Goal: Transaction & Acquisition: Purchase product/service

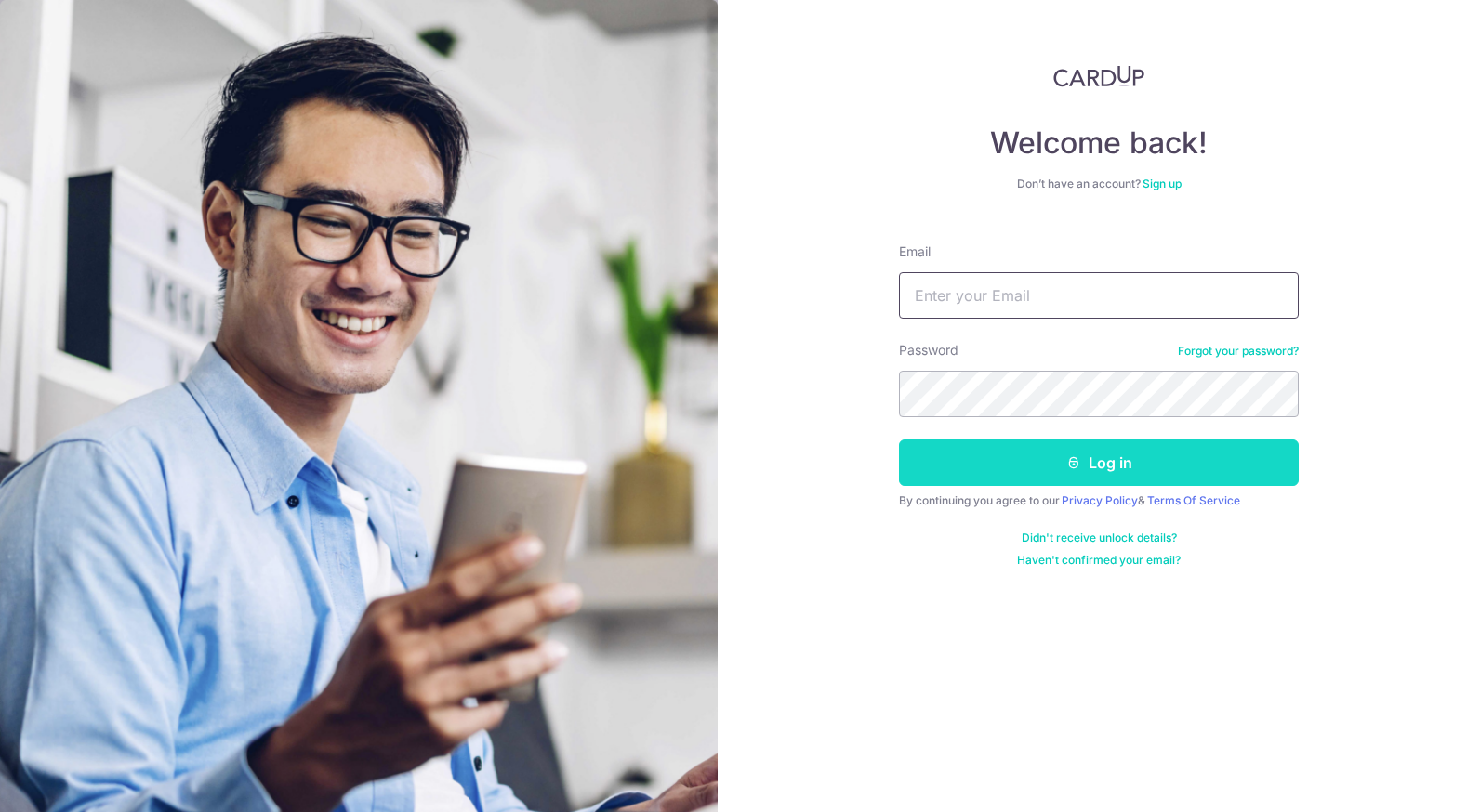
type input "ausenmin@gmail.com"
click at [1067, 466] on icon "submit" at bounding box center [1074, 462] width 15 height 15
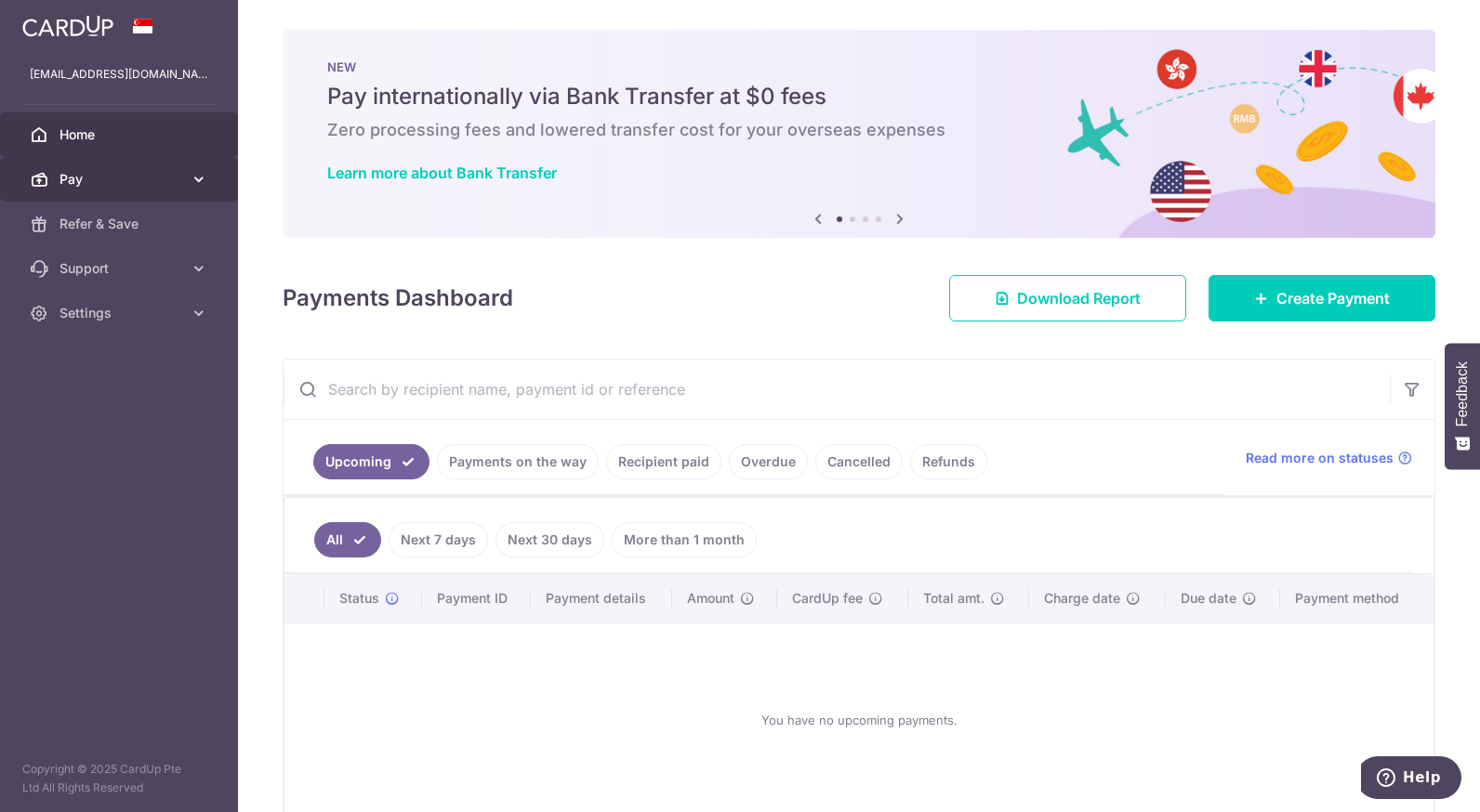
click at [183, 172] on link "Pay" at bounding box center [119, 179] width 238 height 45
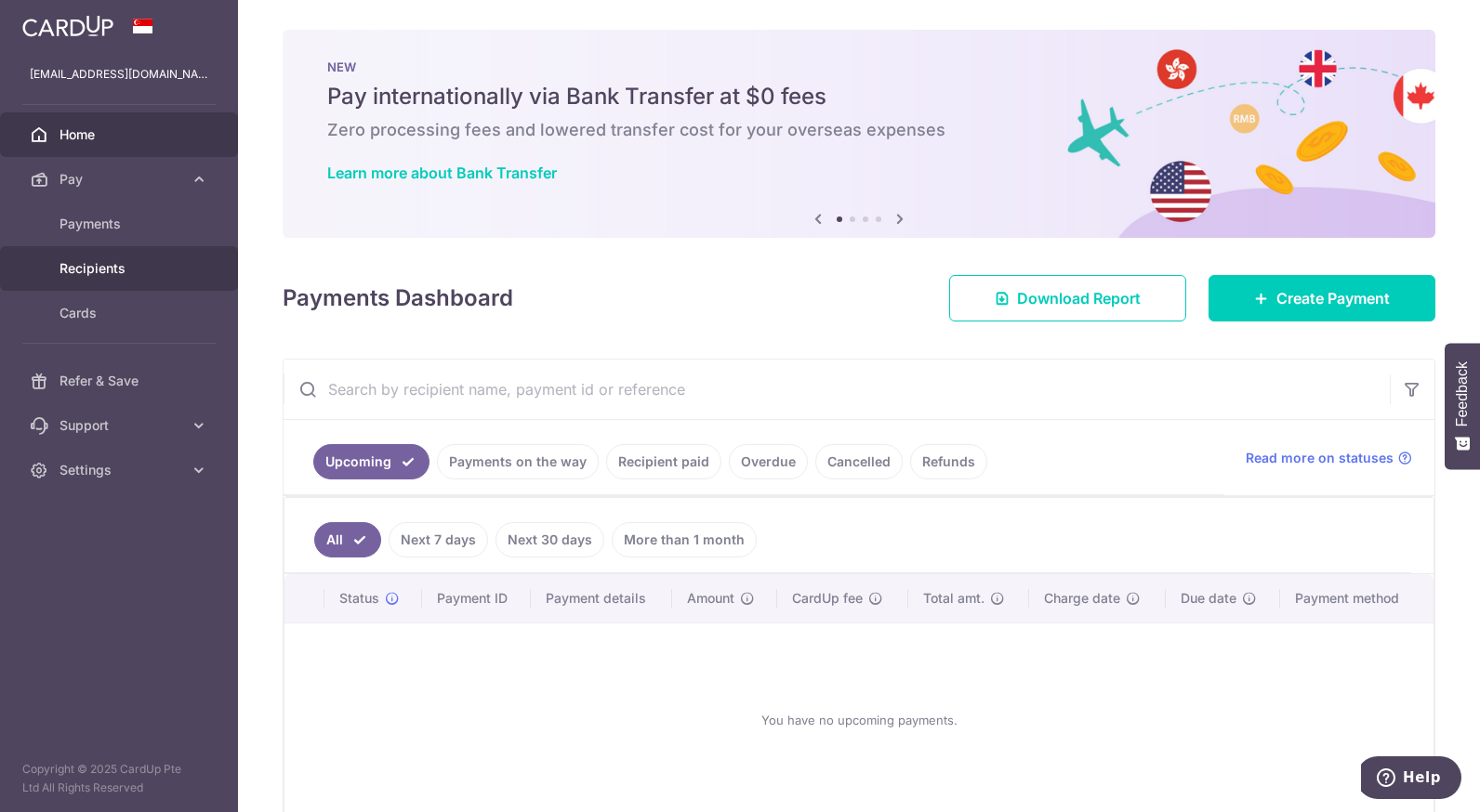
click at [176, 258] on link "Recipients" at bounding box center [119, 268] width 238 height 45
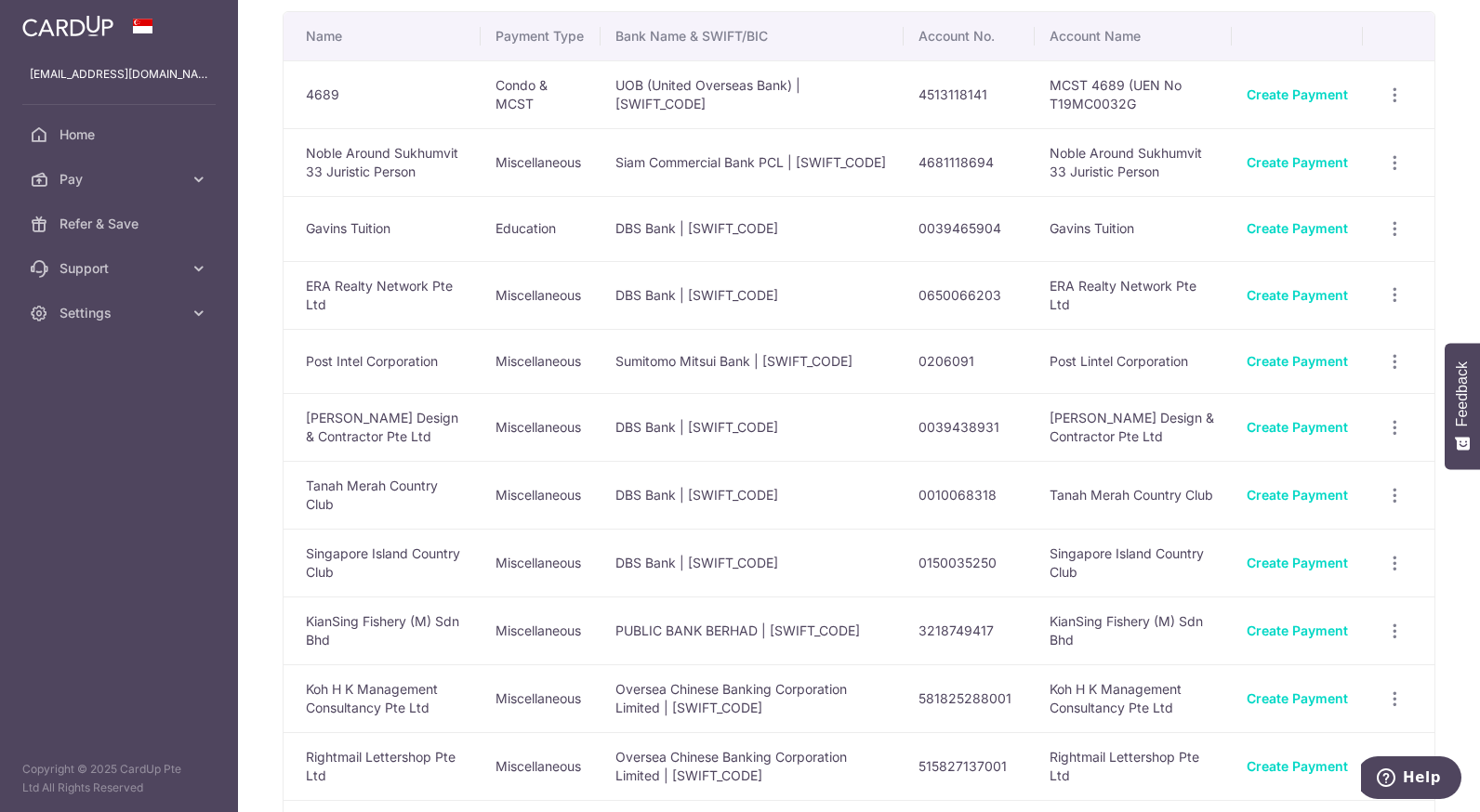
scroll to position [123, 0]
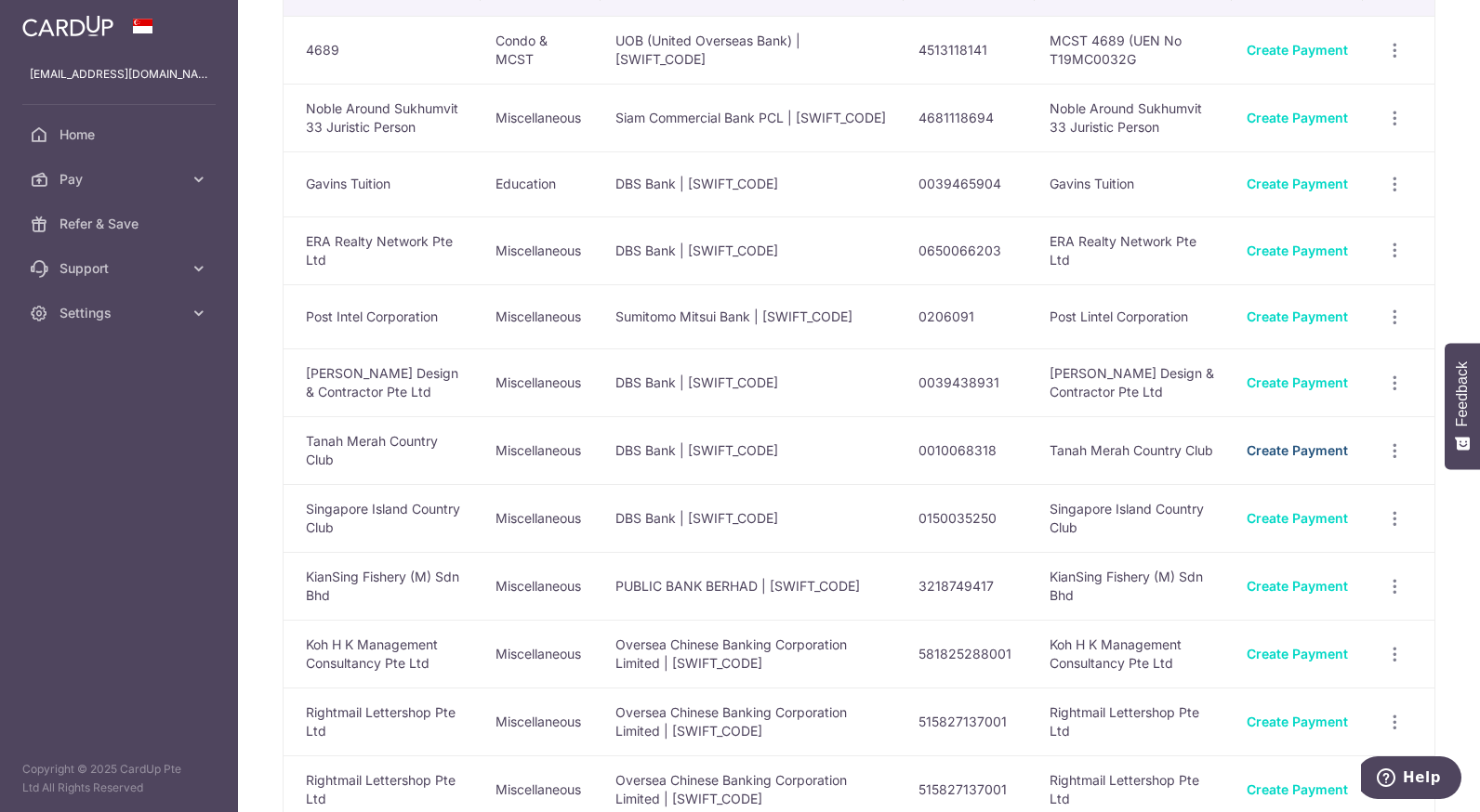
click at [1327, 458] on link "Create Payment" at bounding box center [1297, 450] width 102 height 15
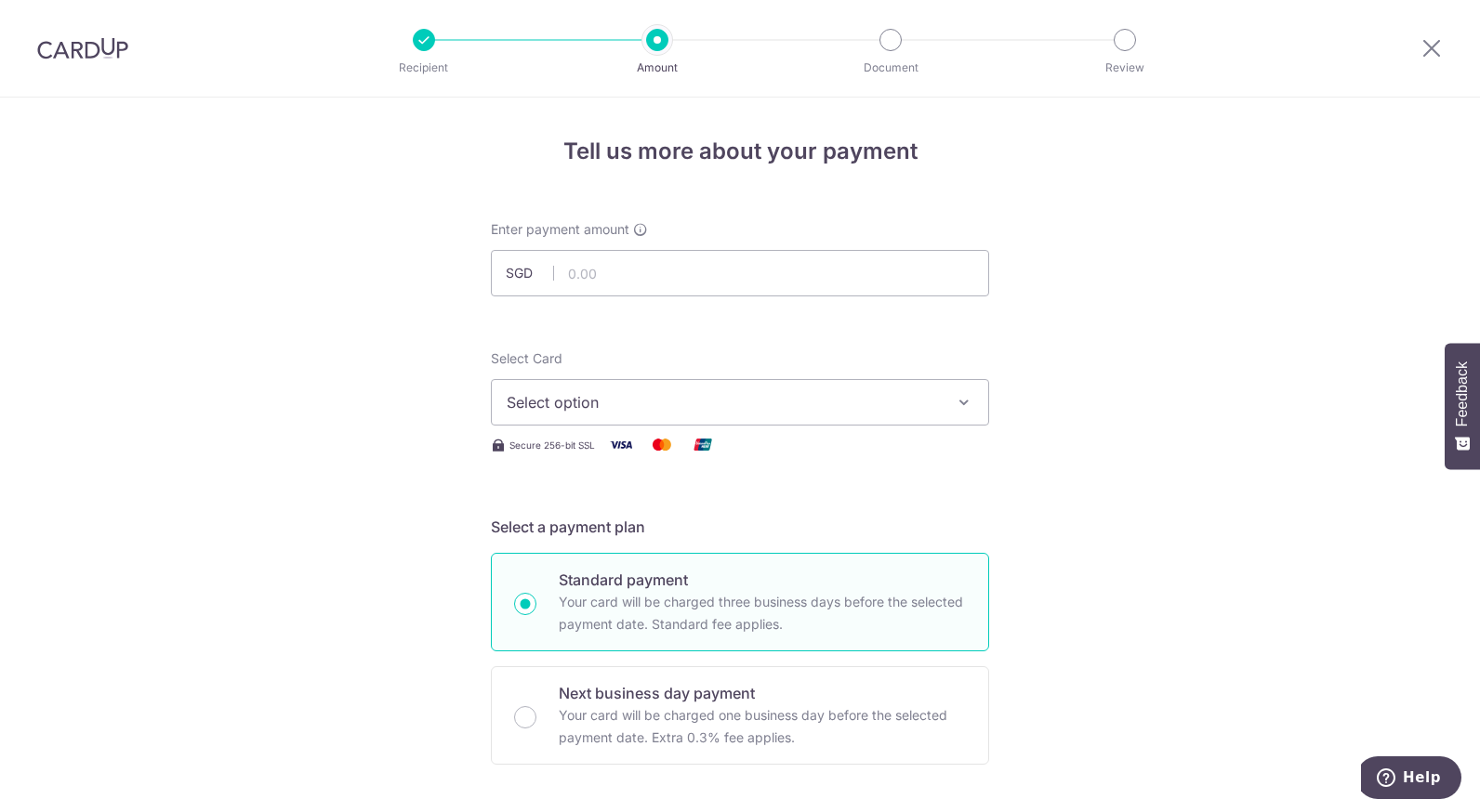
click at [908, 390] on button "Select option" at bounding box center [740, 402] width 498 height 47
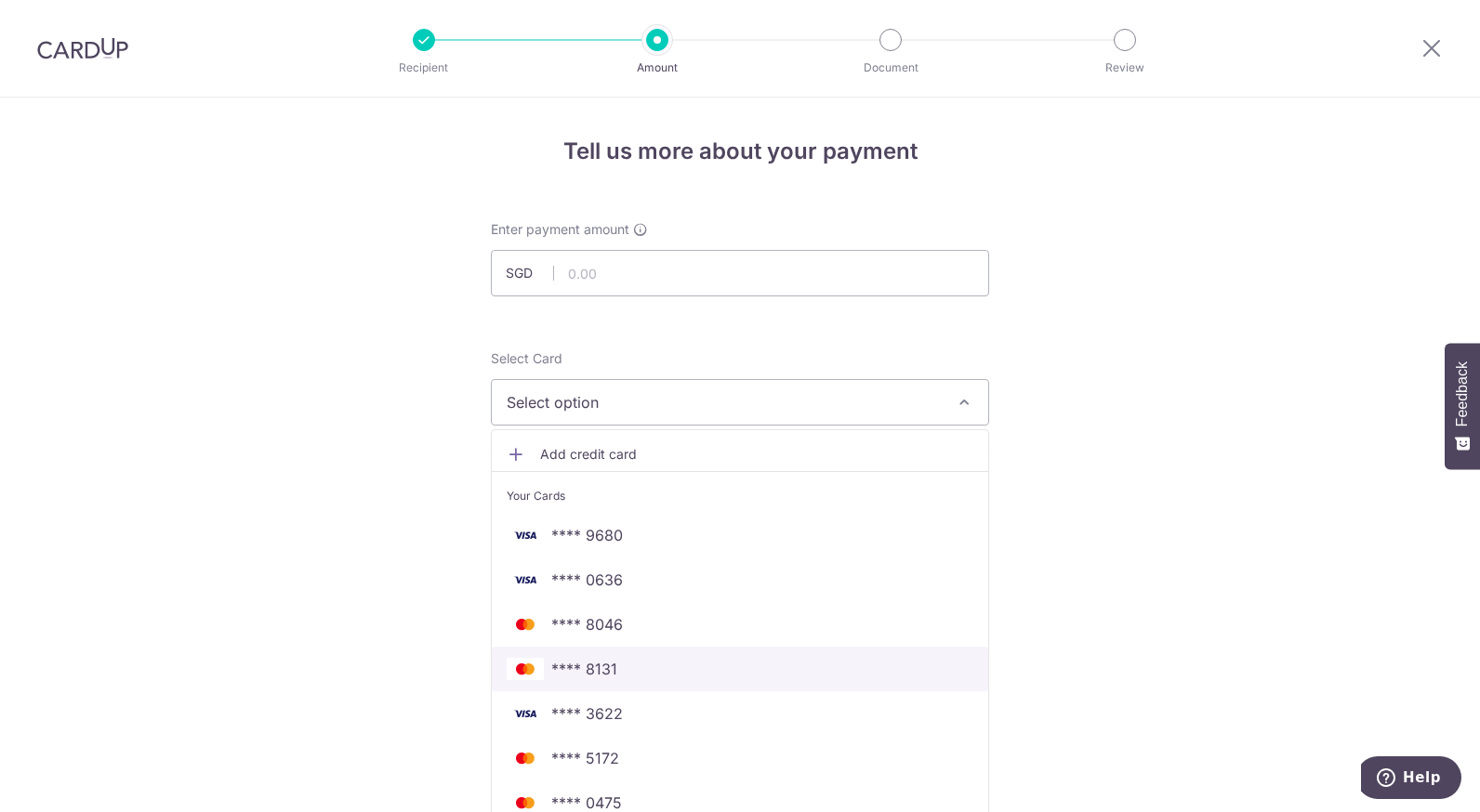
click at [759, 678] on span "**** 8131" at bounding box center [740, 668] width 467 height 22
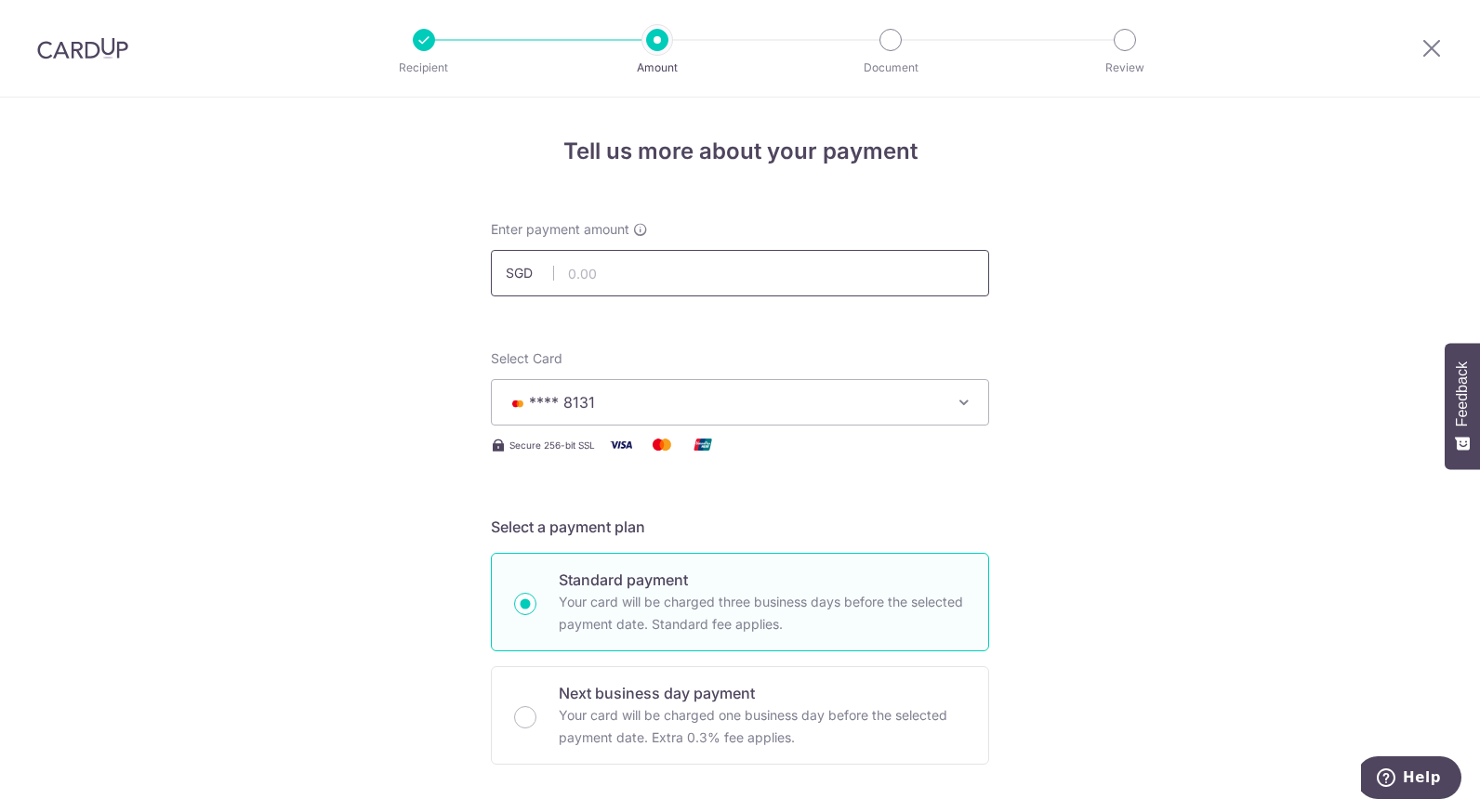
click at [755, 281] on input "text" at bounding box center [740, 273] width 498 height 47
type input "310.34"
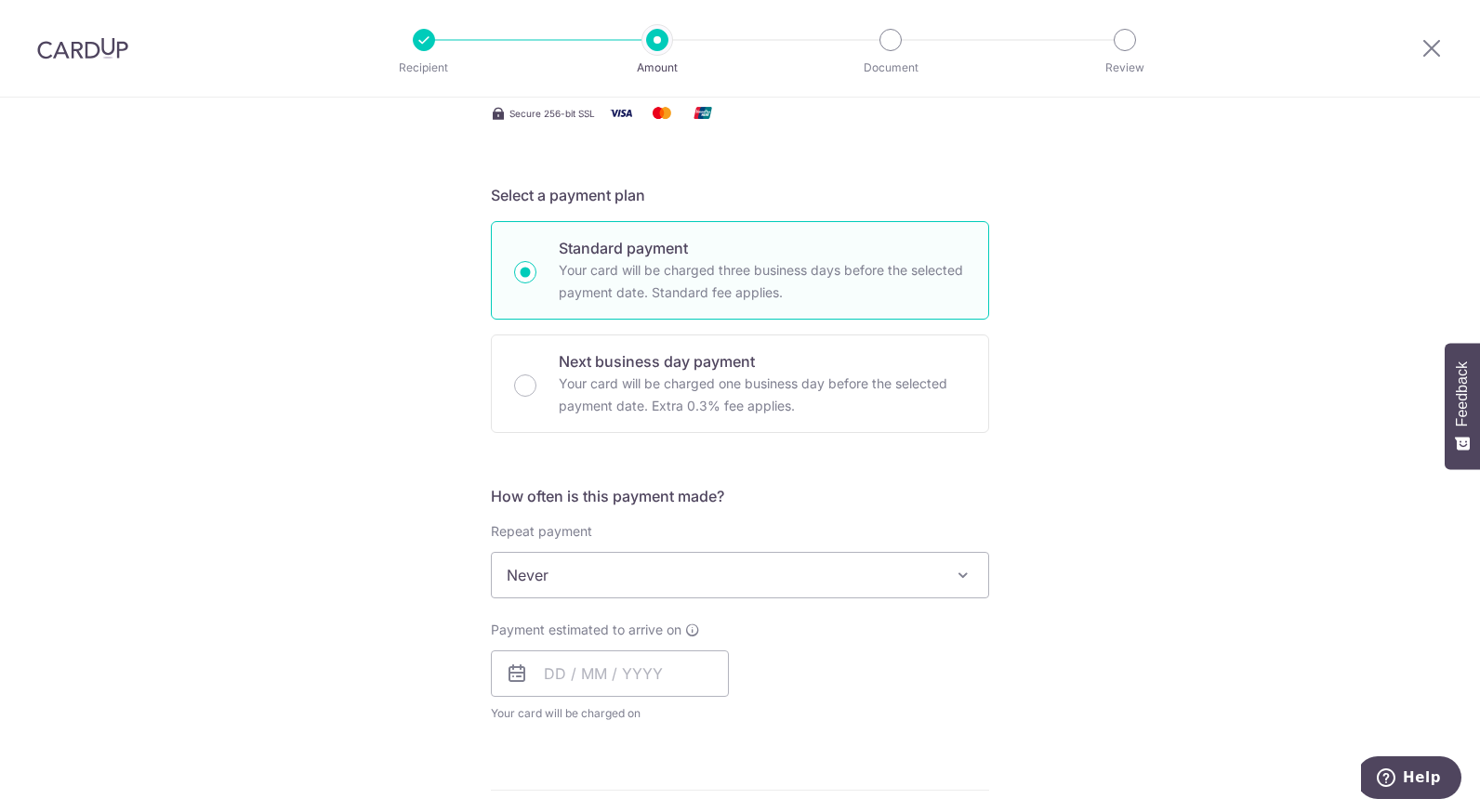
scroll to position [632, 0]
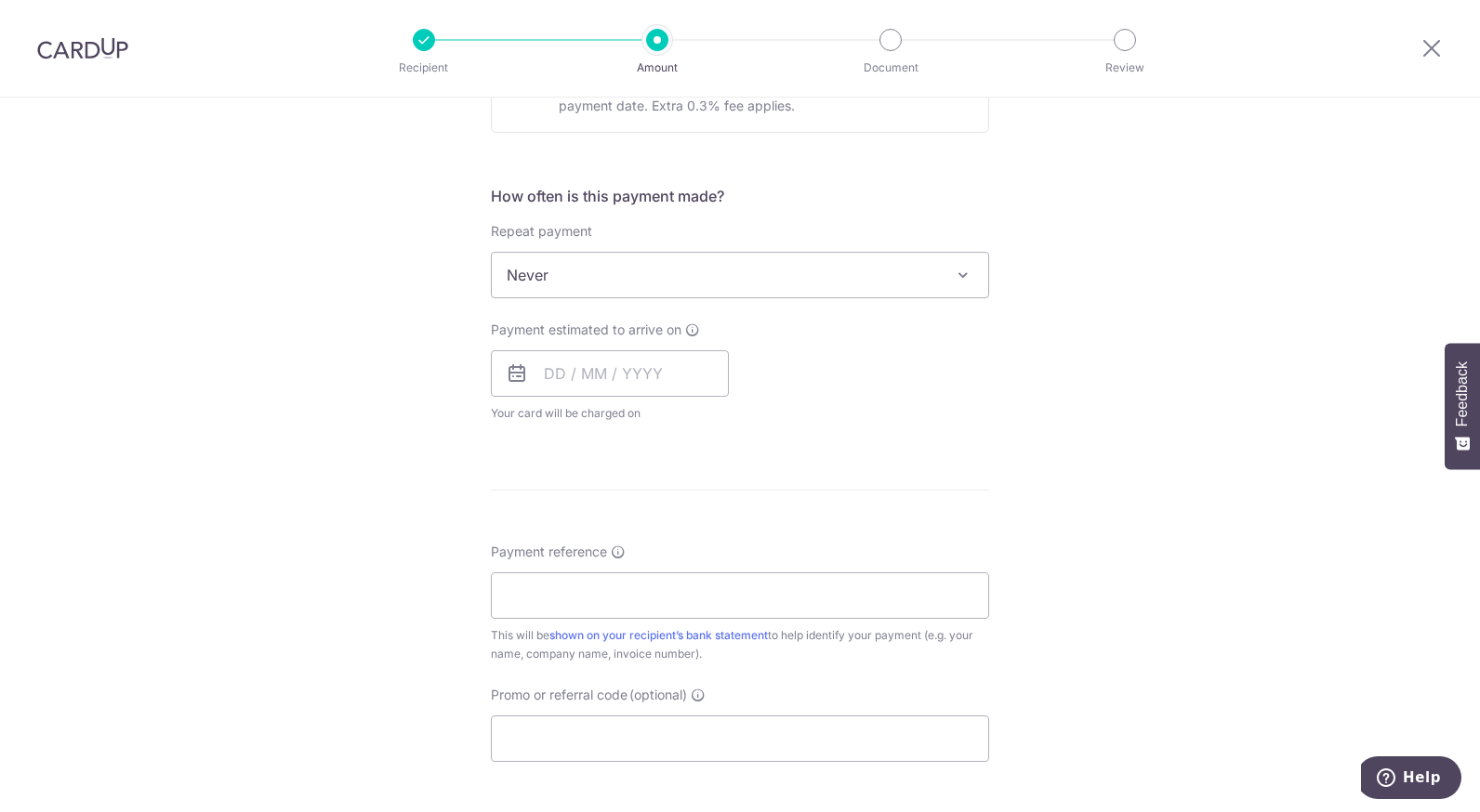
click at [811, 540] on form "Enter payment amount SGD 310.34 310.34 Select Card **** 8131 Add credit card Yo…" at bounding box center [740, 324] width 498 height 1471
click at [697, 371] on input "text" at bounding box center [609, 373] width 238 height 47
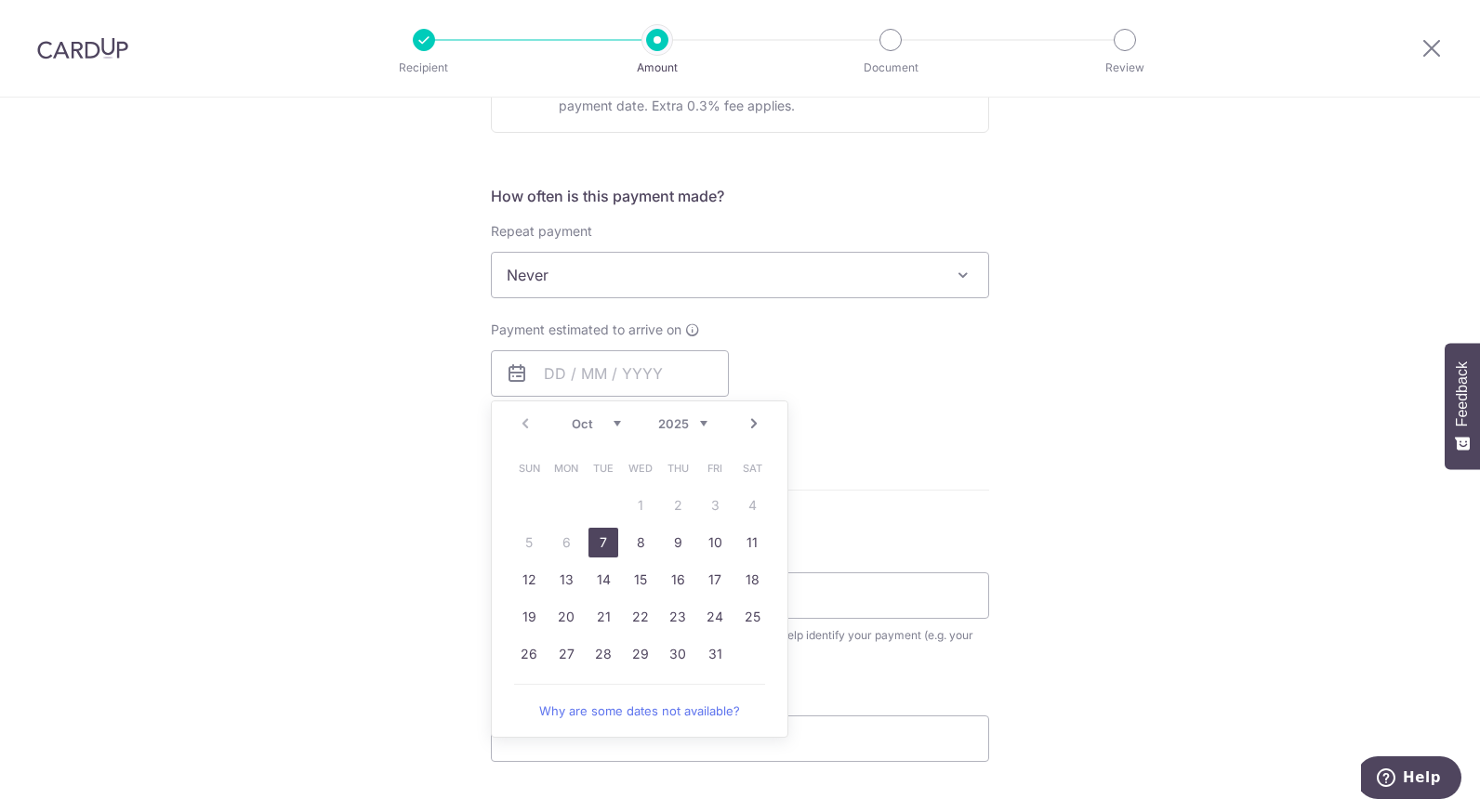
click at [611, 534] on link "7" at bounding box center [603, 542] width 30 height 30
type input "[DATE]"
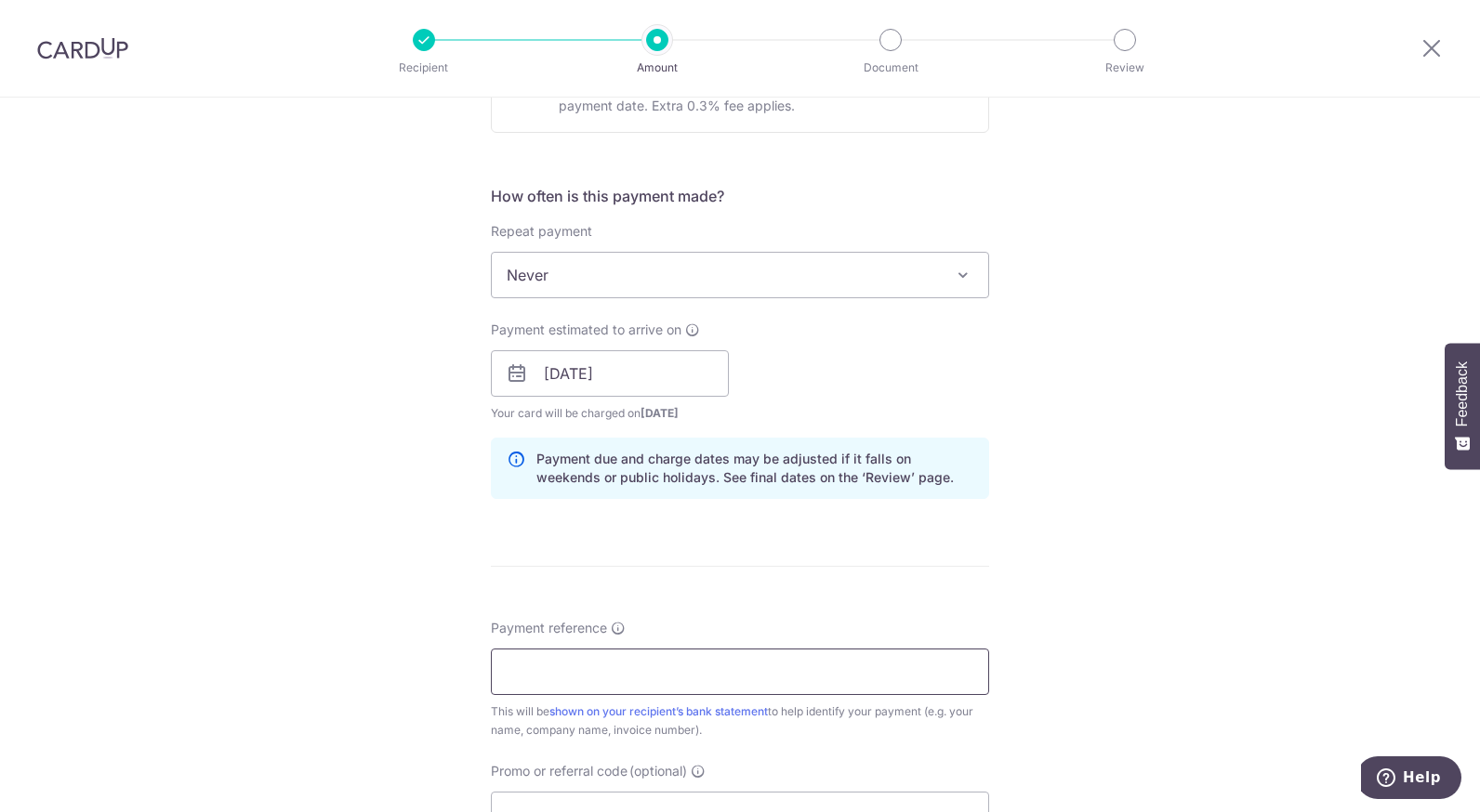
click at [686, 667] on input "Payment reference" at bounding box center [740, 671] width 498 height 47
type input "Au Sen Min A7668"
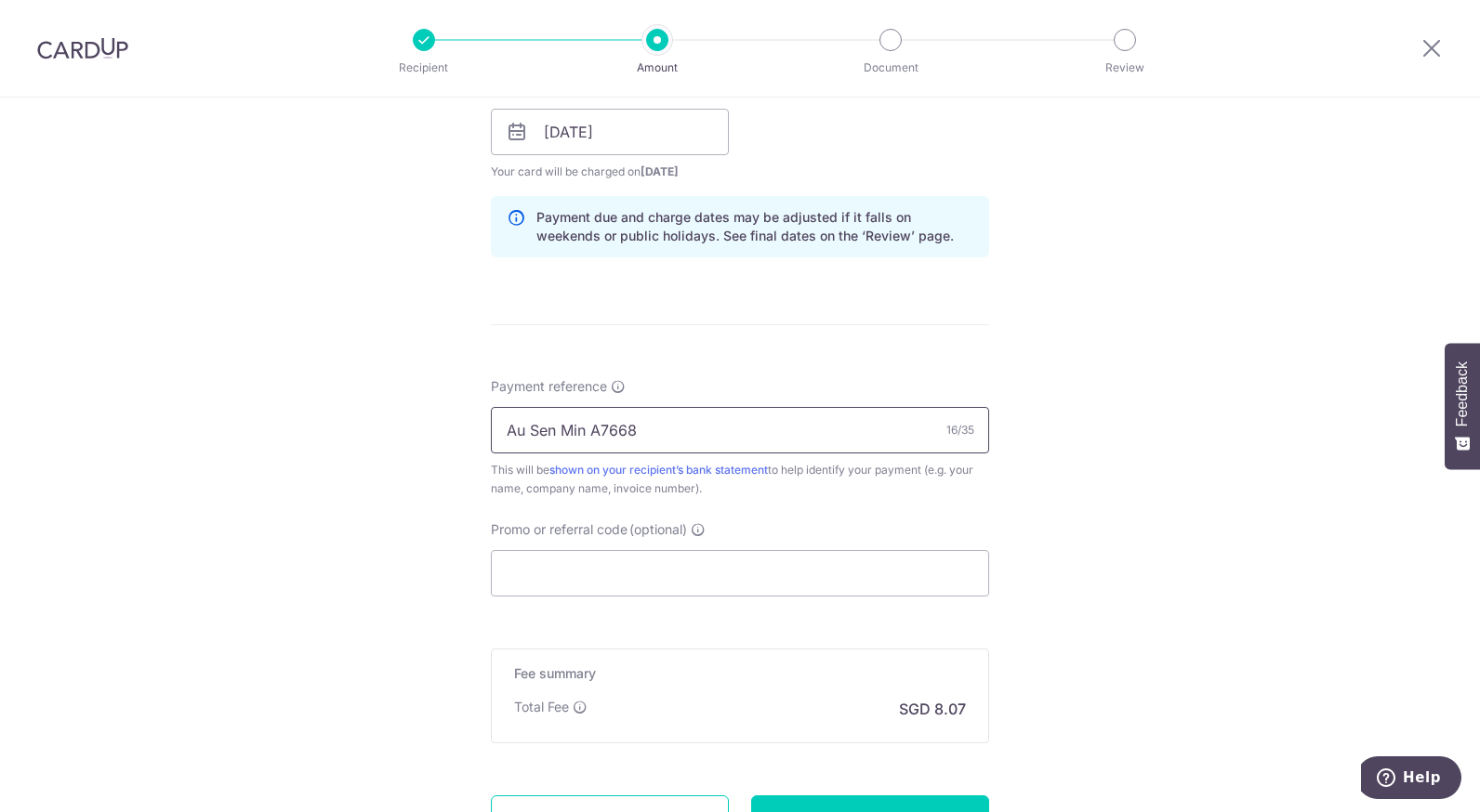
scroll to position [876, 0]
click at [761, 550] on input "Promo or referral code (optional)" at bounding box center [740, 570] width 498 height 47
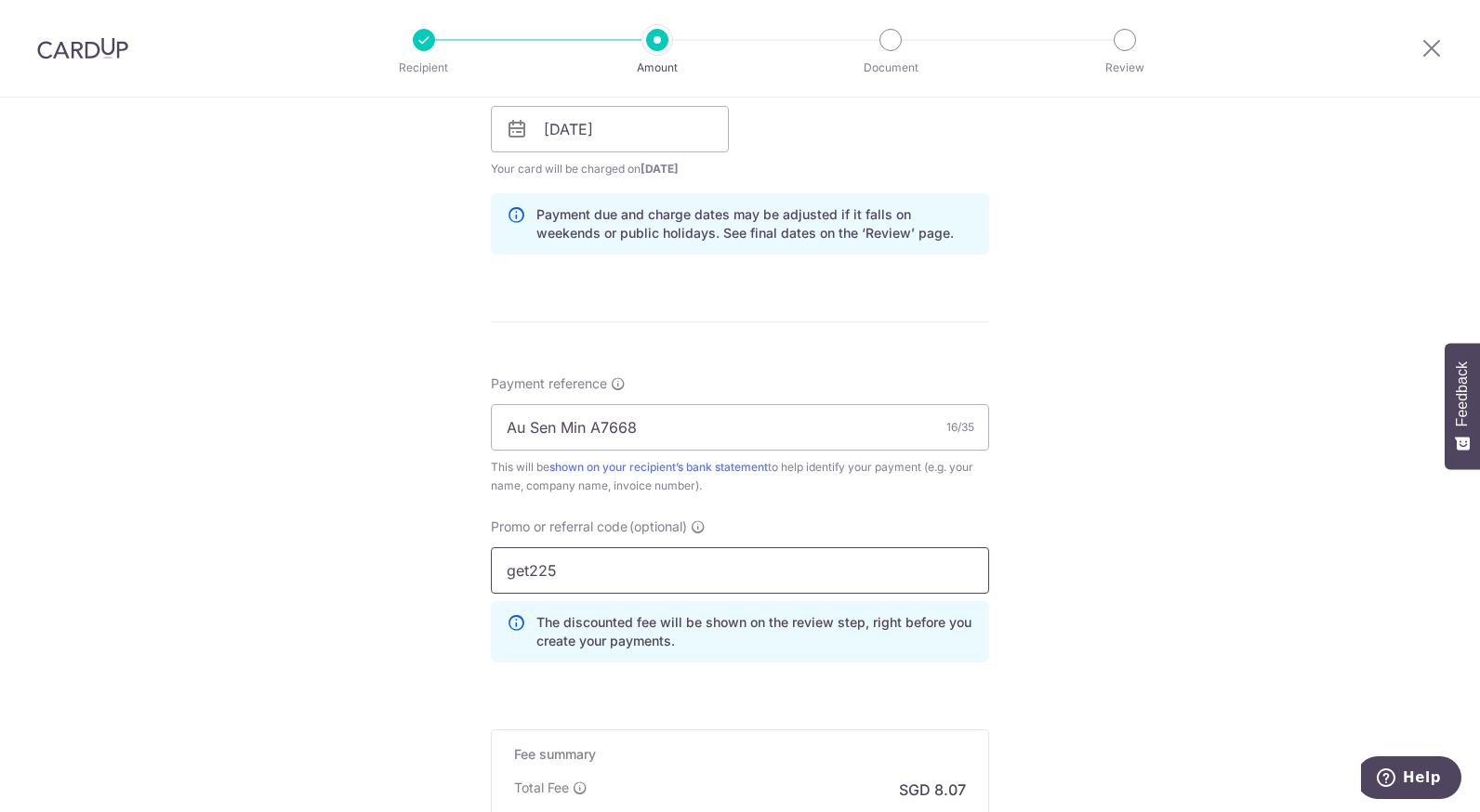
type input "get225"
click at [1195, 631] on div "Tell us more about your payment Enter payment amount SGD 310.34 310.34 Select C…" at bounding box center [740, 142] width 1480 height 1840
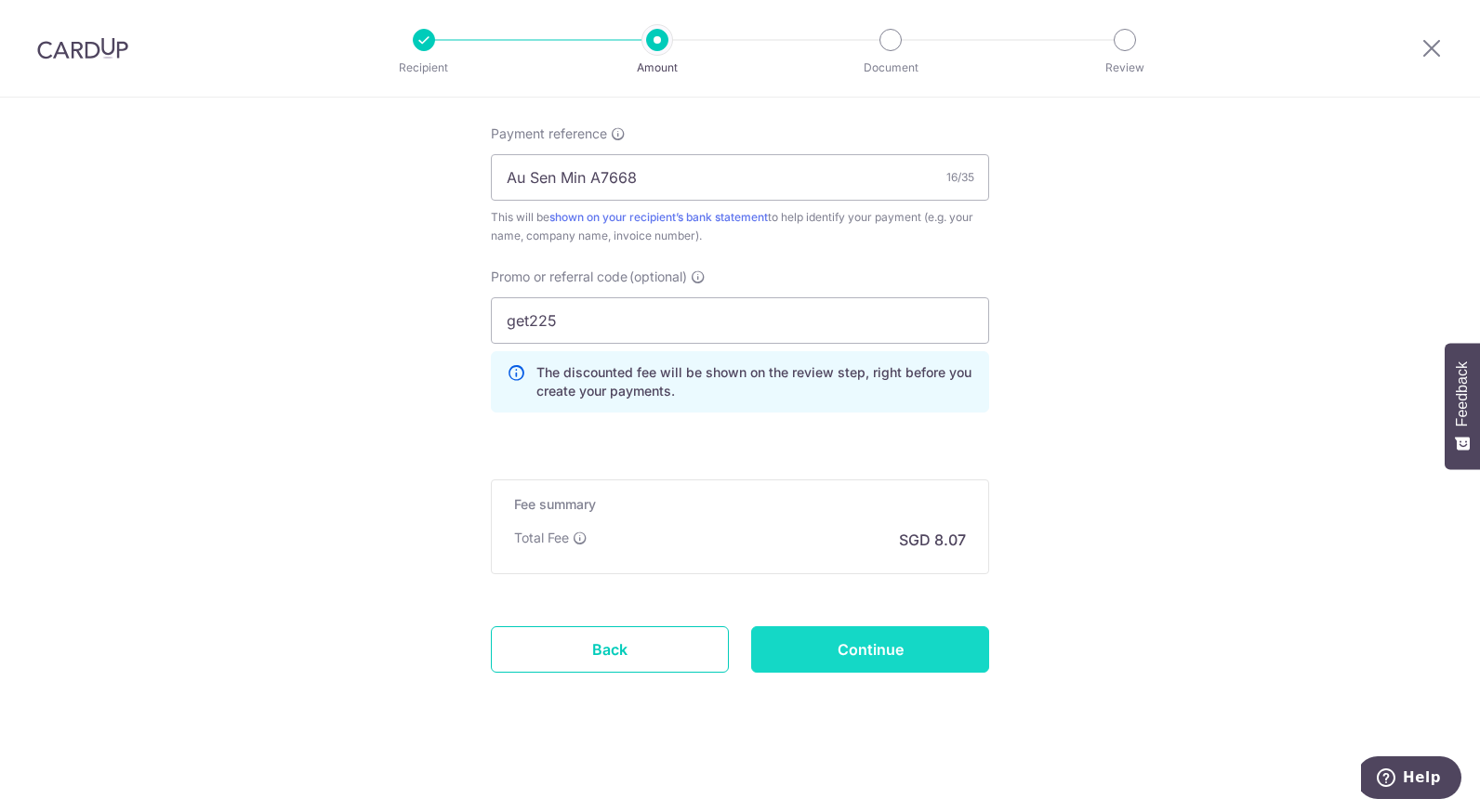
click at [909, 653] on input "Continue" at bounding box center [870, 649] width 238 height 47
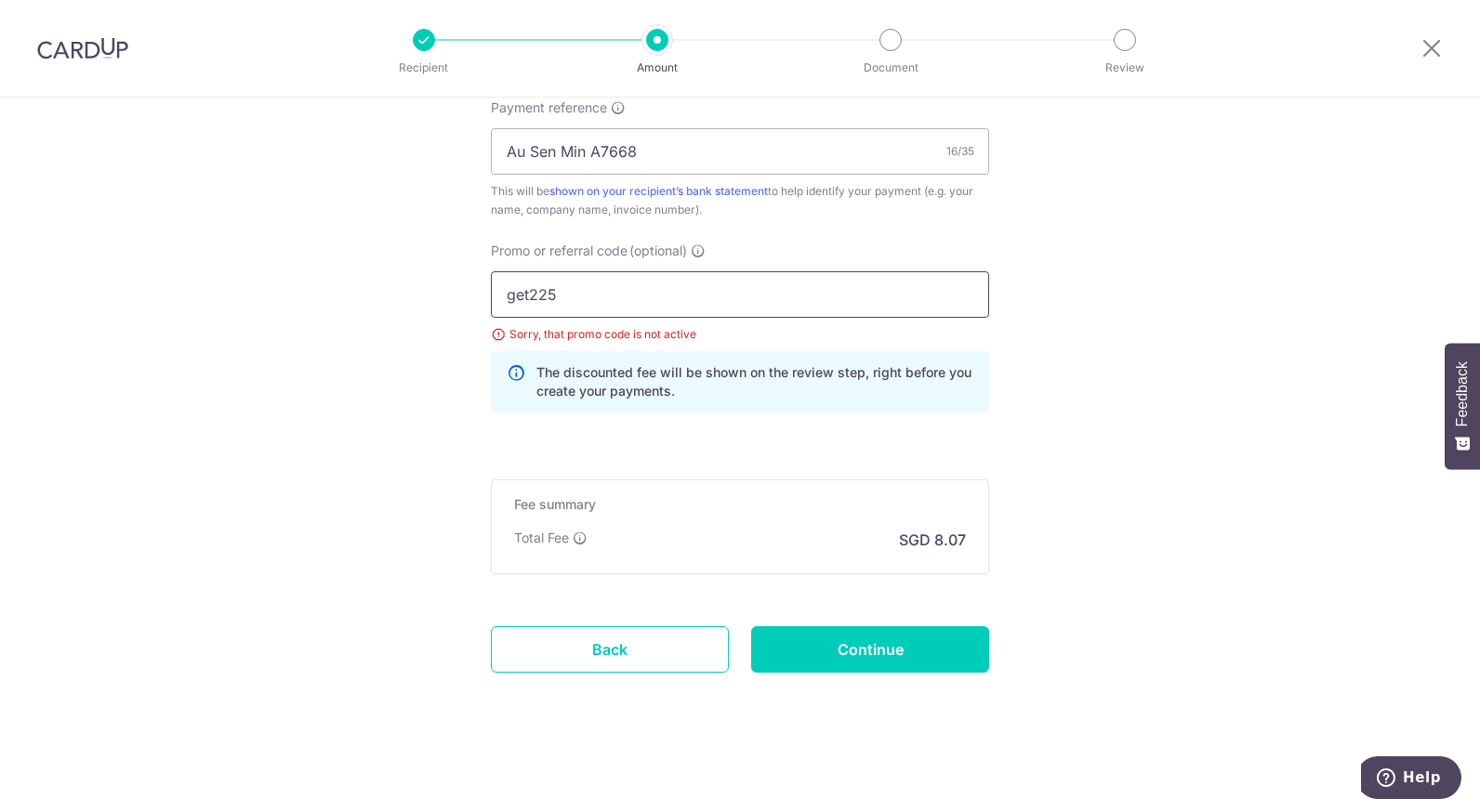
click at [744, 297] on input "get225" at bounding box center [740, 294] width 498 height 47
type input "g"
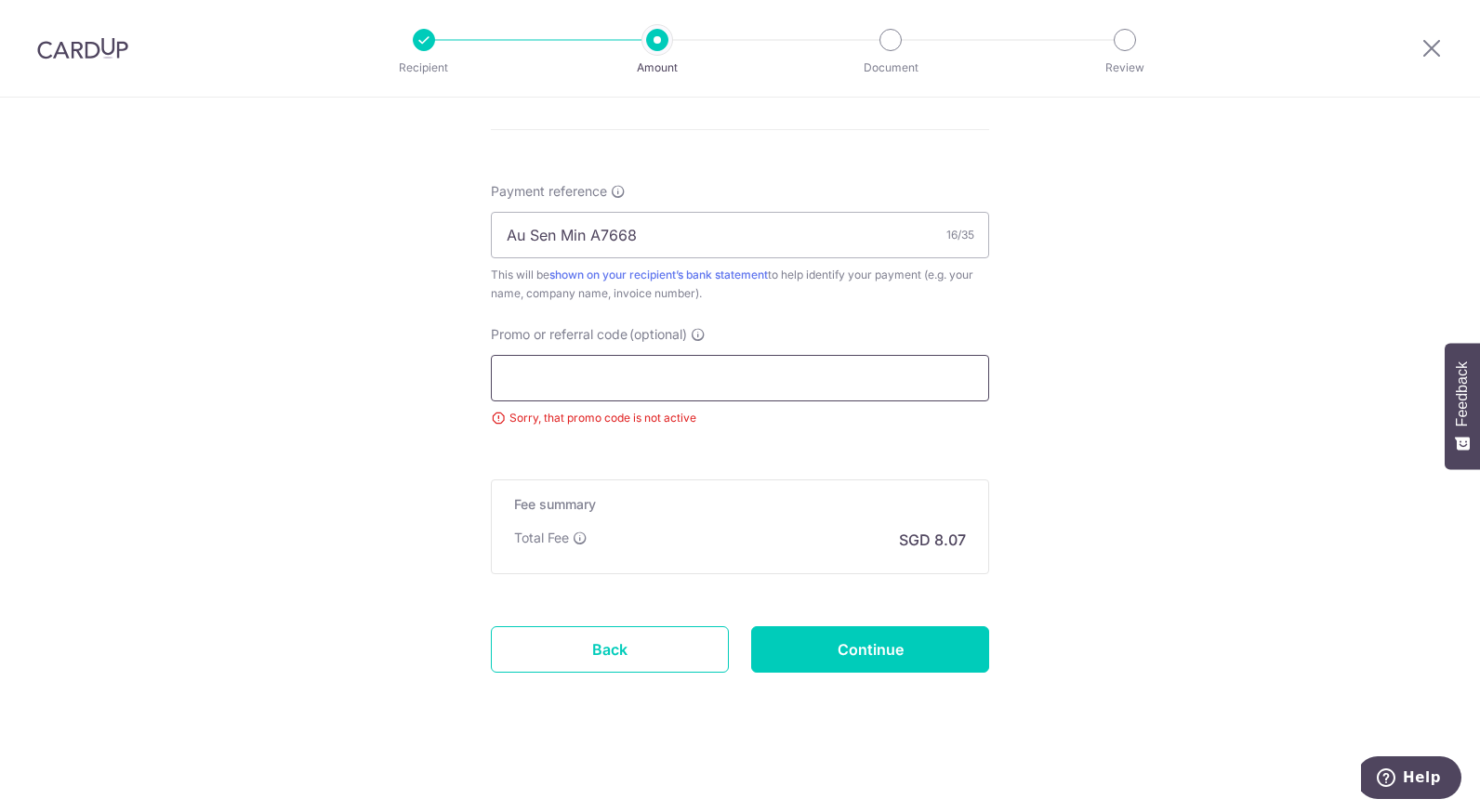
scroll to position [1069, 0]
click at [861, 648] on input "Continue" at bounding box center [870, 649] width 238 height 47
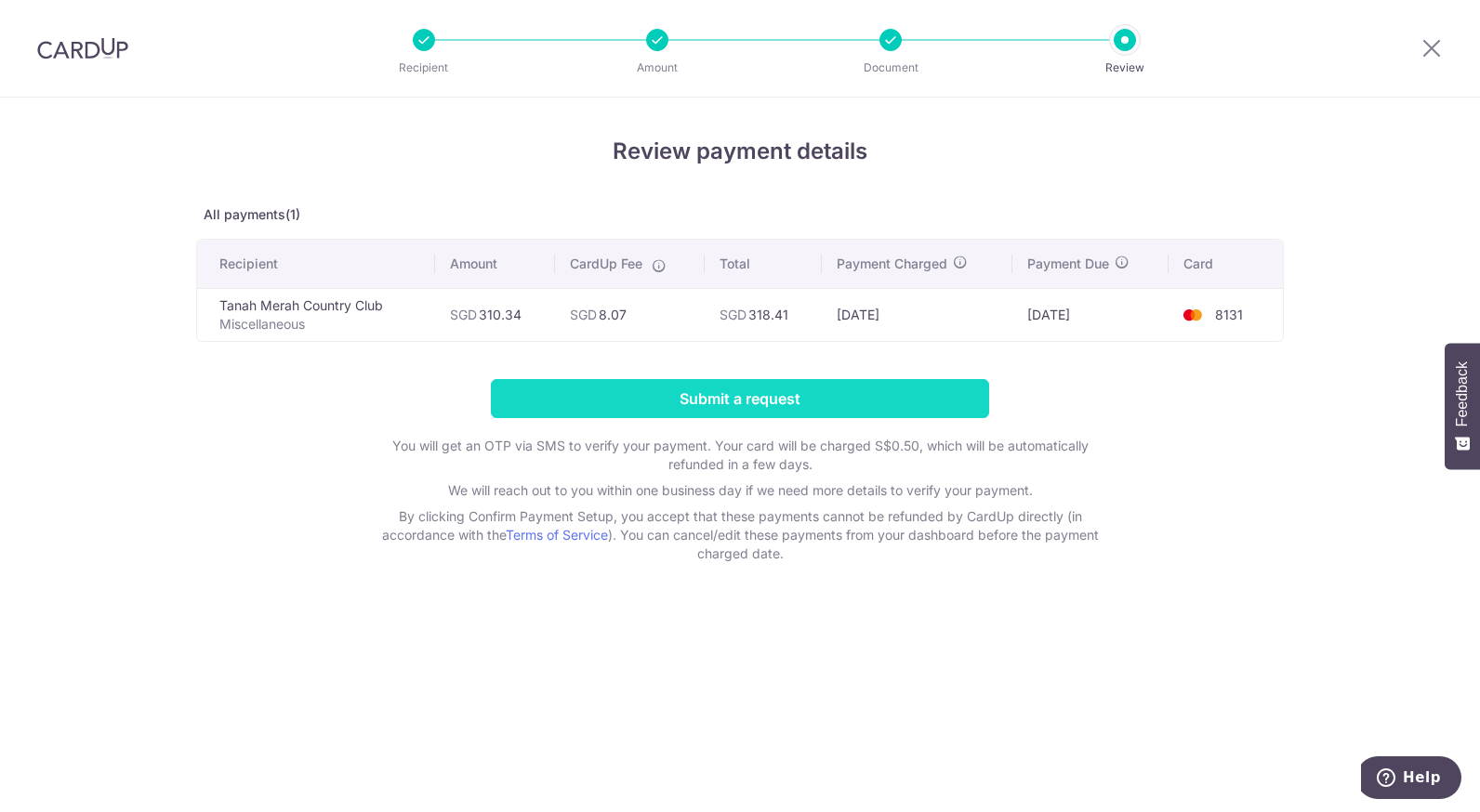
click at [763, 388] on input "Submit a request" at bounding box center [740, 398] width 498 height 39
